Goal: Task Accomplishment & Management: Use online tool/utility

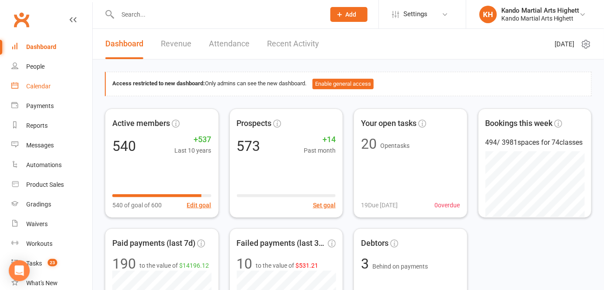
click at [37, 88] on div "Calendar" at bounding box center [38, 86] width 24 height 7
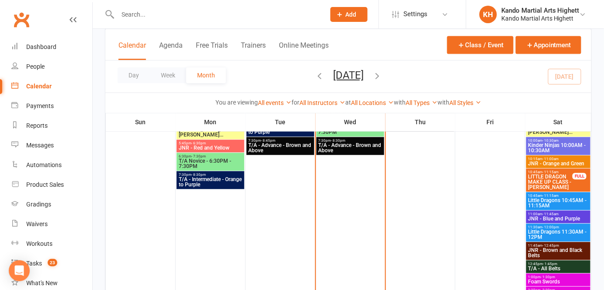
scroll to position [648, 0]
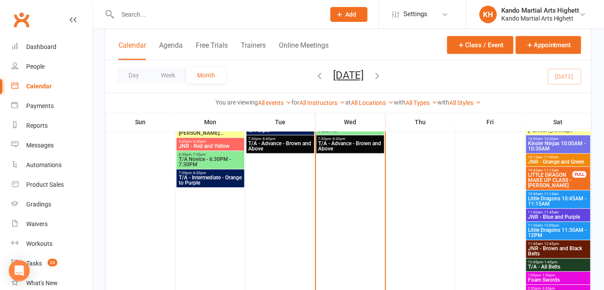
click at [367, 143] on span "T/A - Advance - Brown and Above" at bounding box center [350, 146] width 64 height 10
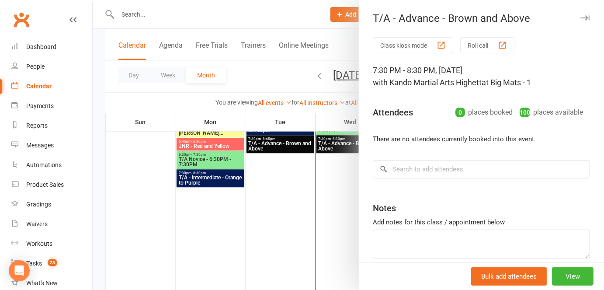
click at [489, 49] on button "Roll call" at bounding box center [487, 45] width 54 height 16
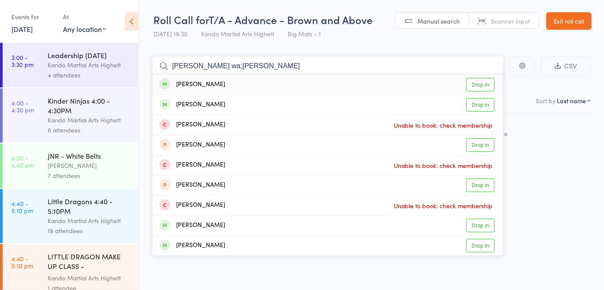
type input "[PERSON_NAME] wa;[PERSON_NAME]"
click at [279, 89] on div "Tara Walker Drop in" at bounding box center [327, 84] width 350 height 20
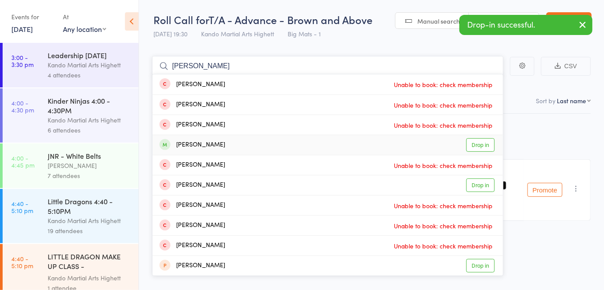
type input "finn"
click at [266, 147] on div "Finn Davis Drop in" at bounding box center [327, 145] width 350 height 20
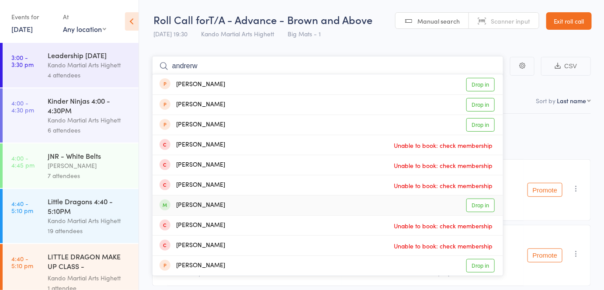
type input "andrerw"
click at [203, 208] on div "Andrew Barlow" at bounding box center [192, 205] width 66 height 10
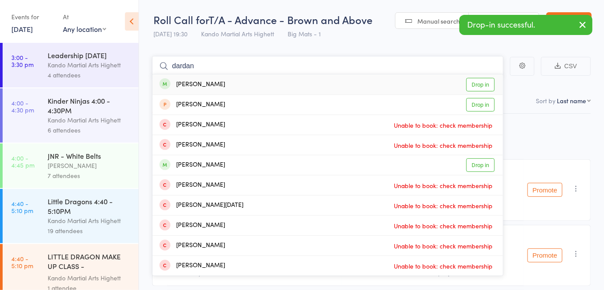
type input "dardan"
click at [227, 87] on div "Dardan Jahiu Drop in" at bounding box center [327, 84] width 350 height 20
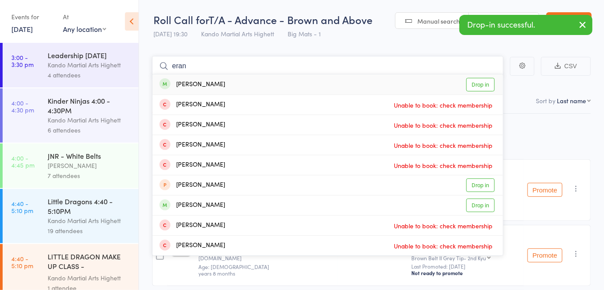
type input "eran"
click at [220, 87] on div "Eran Aharonovich" at bounding box center [192, 85] width 66 height 10
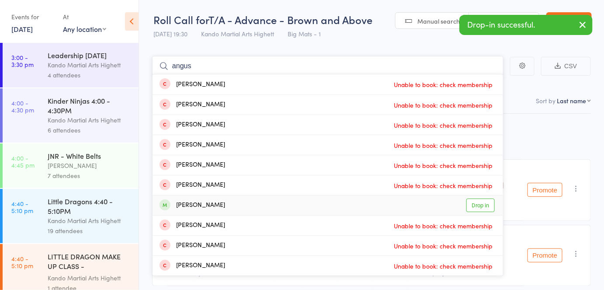
type input "angus"
click at [260, 207] on div "Angus McBain Drop in" at bounding box center [327, 205] width 350 height 20
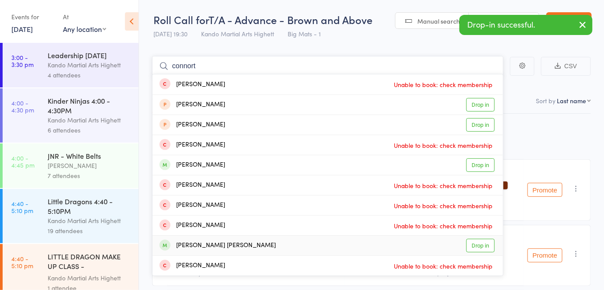
type input "connort"
click at [246, 246] on div "Connor Henderson Drop in" at bounding box center [327, 245] width 350 height 20
